Goal: Task Accomplishment & Management: Use online tool/utility

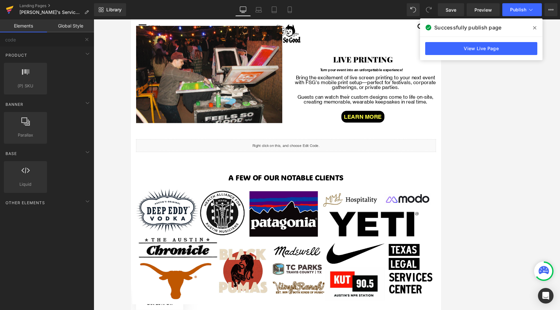
click at [8, 8] on icon at bounding box center [9, 8] width 7 height 4
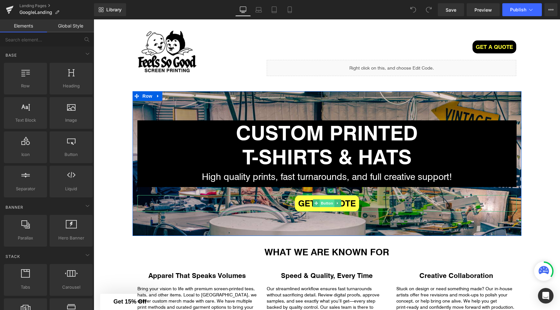
click at [329, 204] on span "Button" at bounding box center [326, 203] width 15 height 8
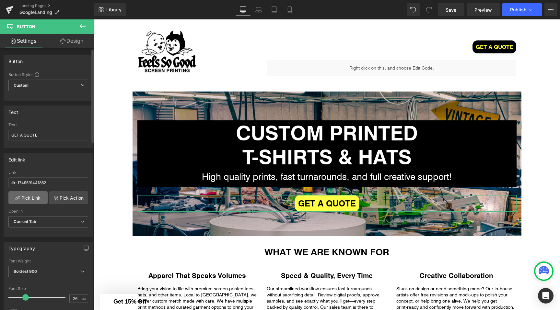
click at [37, 198] on link "Pick Link" at bounding box center [27, 197] width 39 height 13
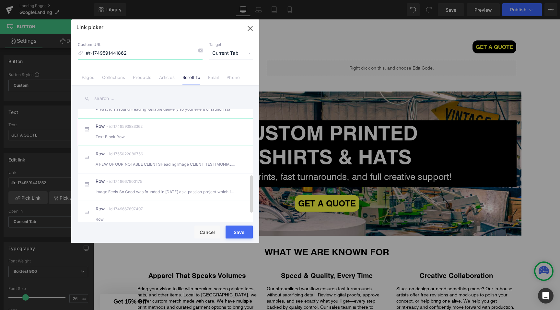
scroll to position [193, 0]
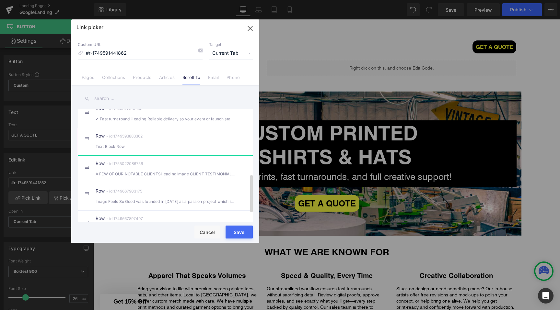
click at [166, 144] on div "Row - id:1749593883362 Text Block Row" at bounding box center [175, 142] width 159 height 16
type input "#r-1749593883362"
click at [239, 231] on button "Save" at bounding box center [238, 232] width 27 height 13
type input "#r-1749593883362"
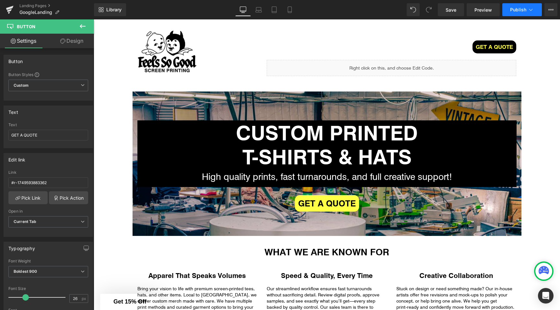
click at [527, 10] on icon at bounding box center [530, 9] width 6 height 6
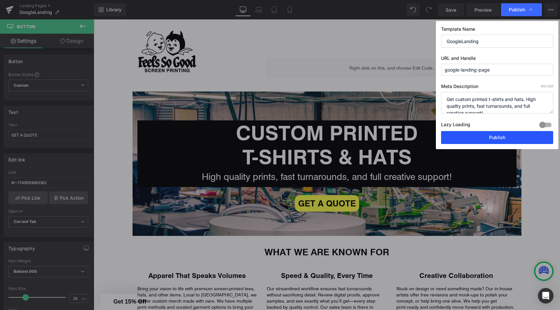
click at [470, 139] on button "Publish" at bounding box center [497, 137] width 112 height 13
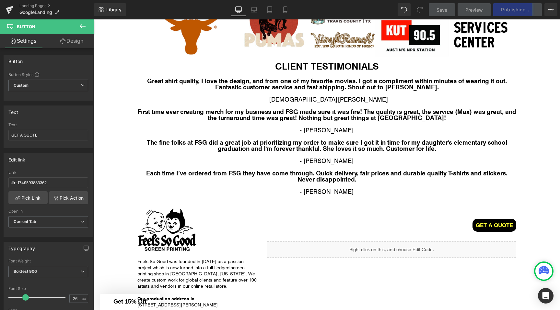
scroll to position [1475, 0]
